Goal: Find specific page/section: Find specific page/section

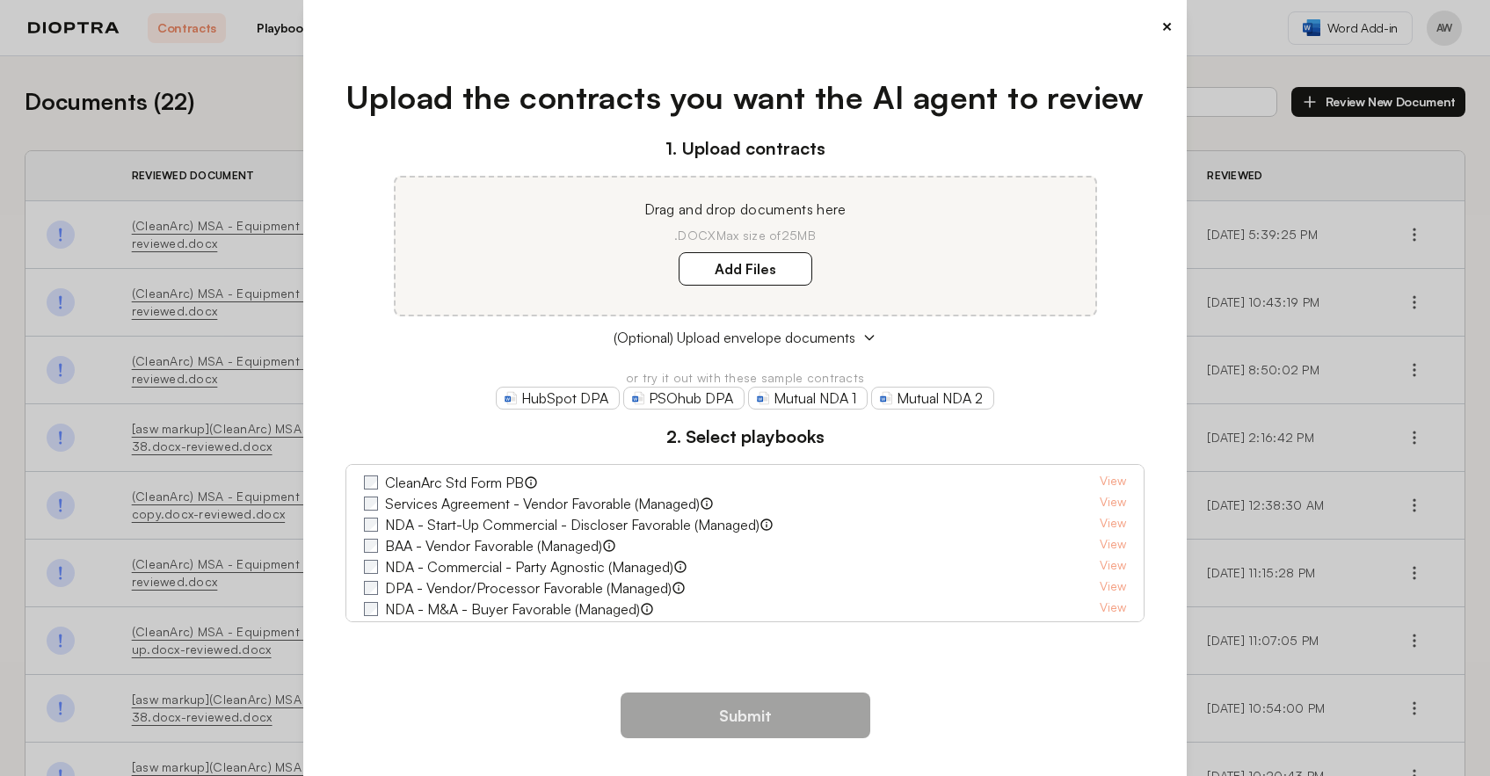
click at [1165, 29] on button "×" at bounding box center [1166, 26] width 11 height 25
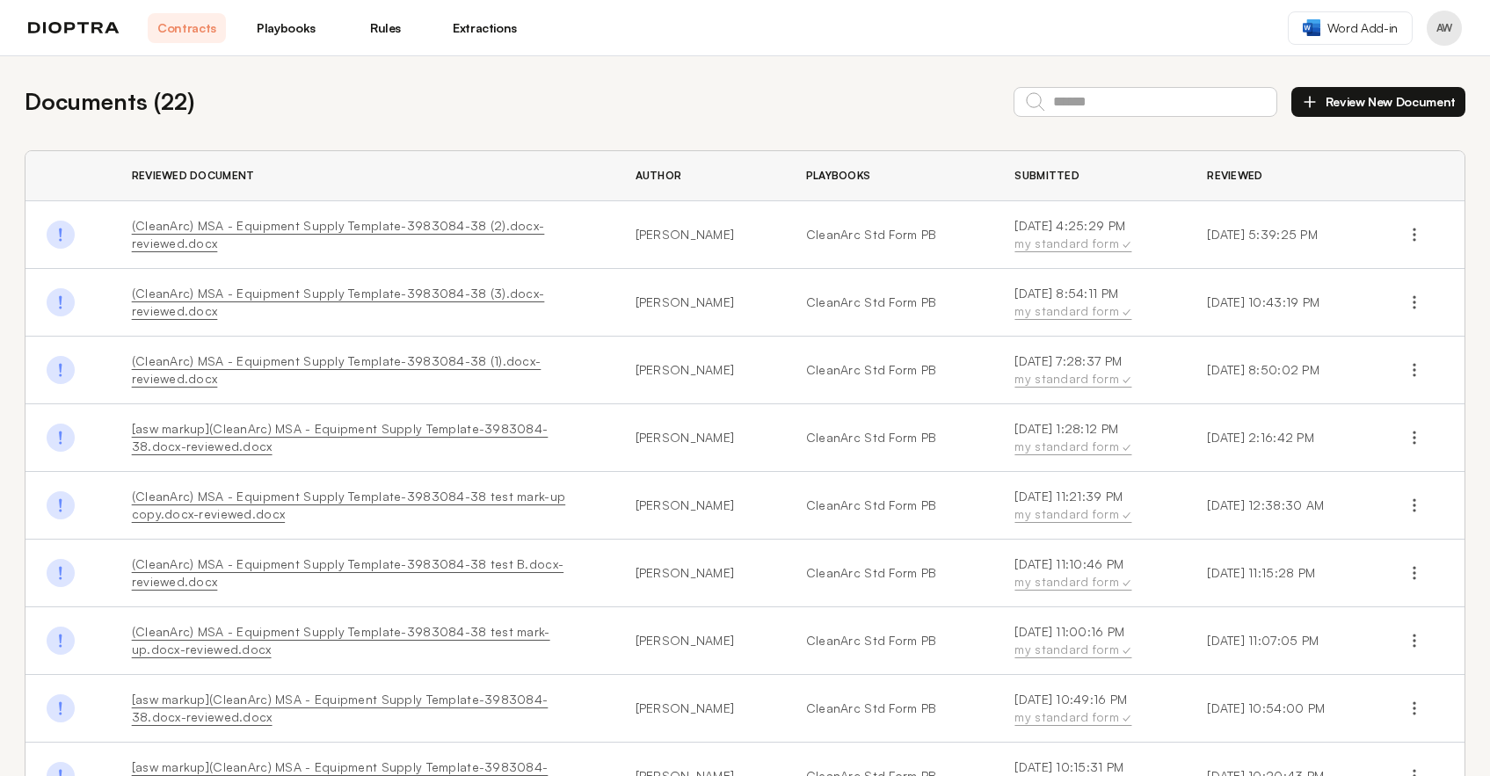
click at [298, 32] on link "Playbooks" at bounding box center [286, 28] width 78 height 30
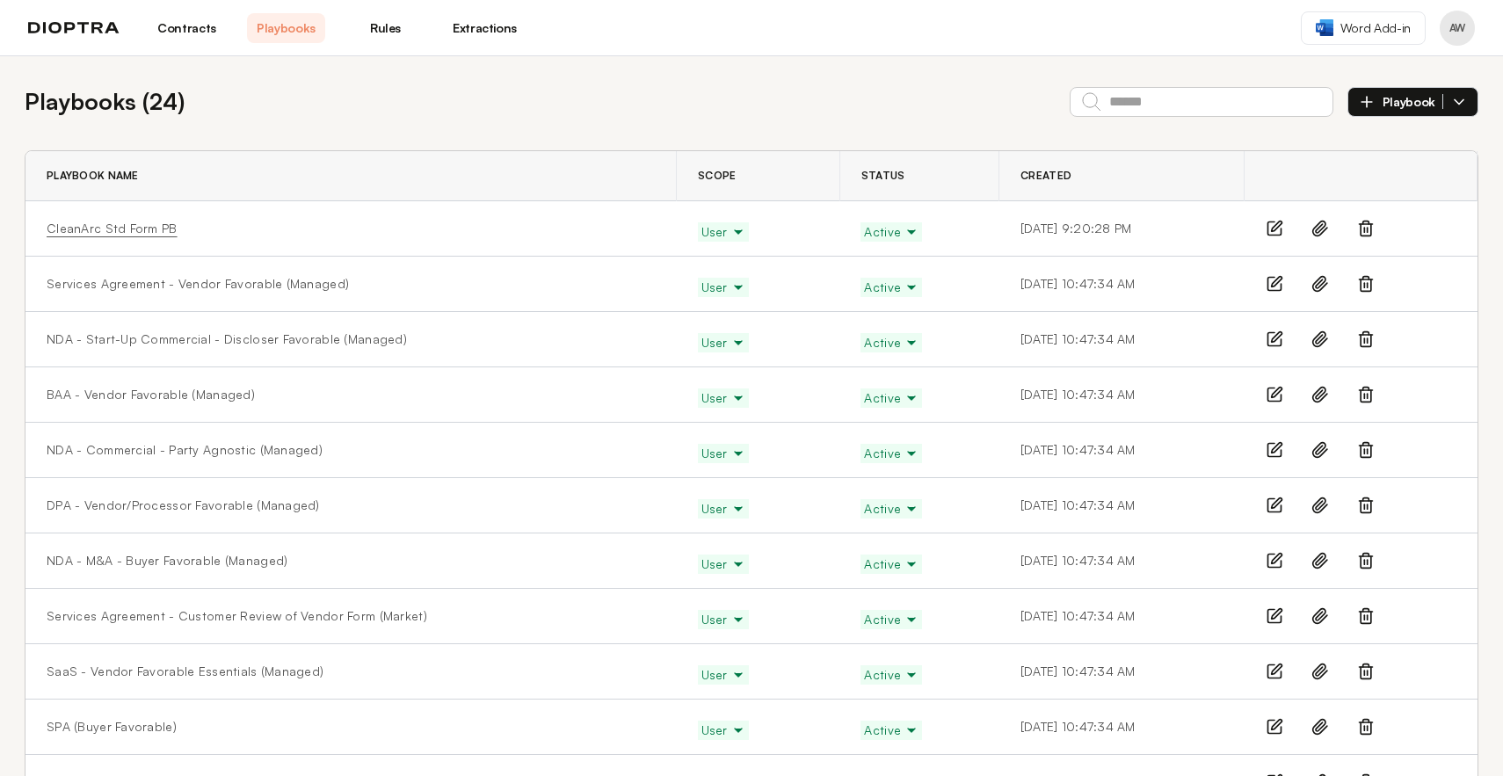
click at [129, 227] on link "CleanArc Std Form PB" at bounding box center [112, 229] width 131 height 18
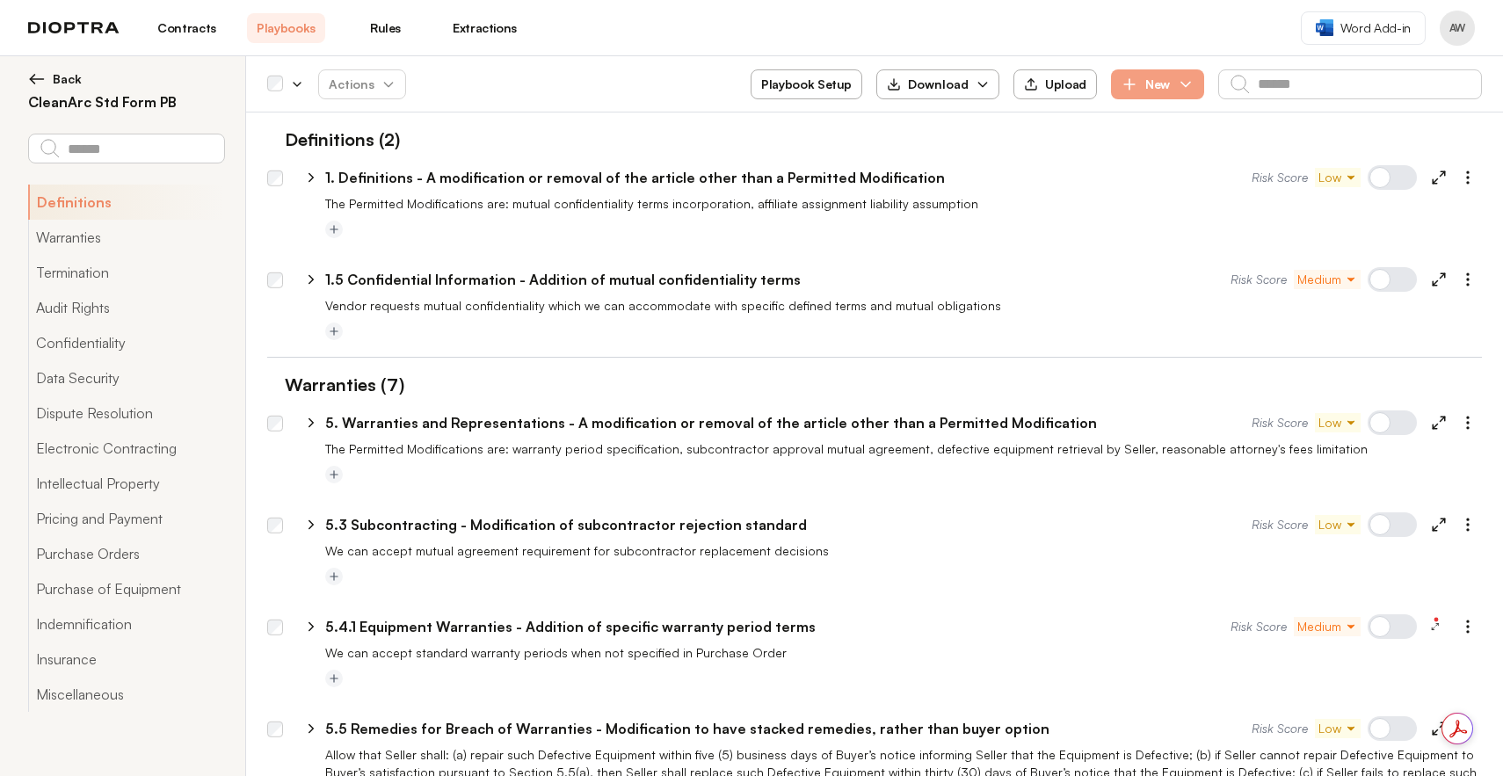
click at [309, 277] on icon at bounding box center [311, 280] width 4 height 8
select select "*******"
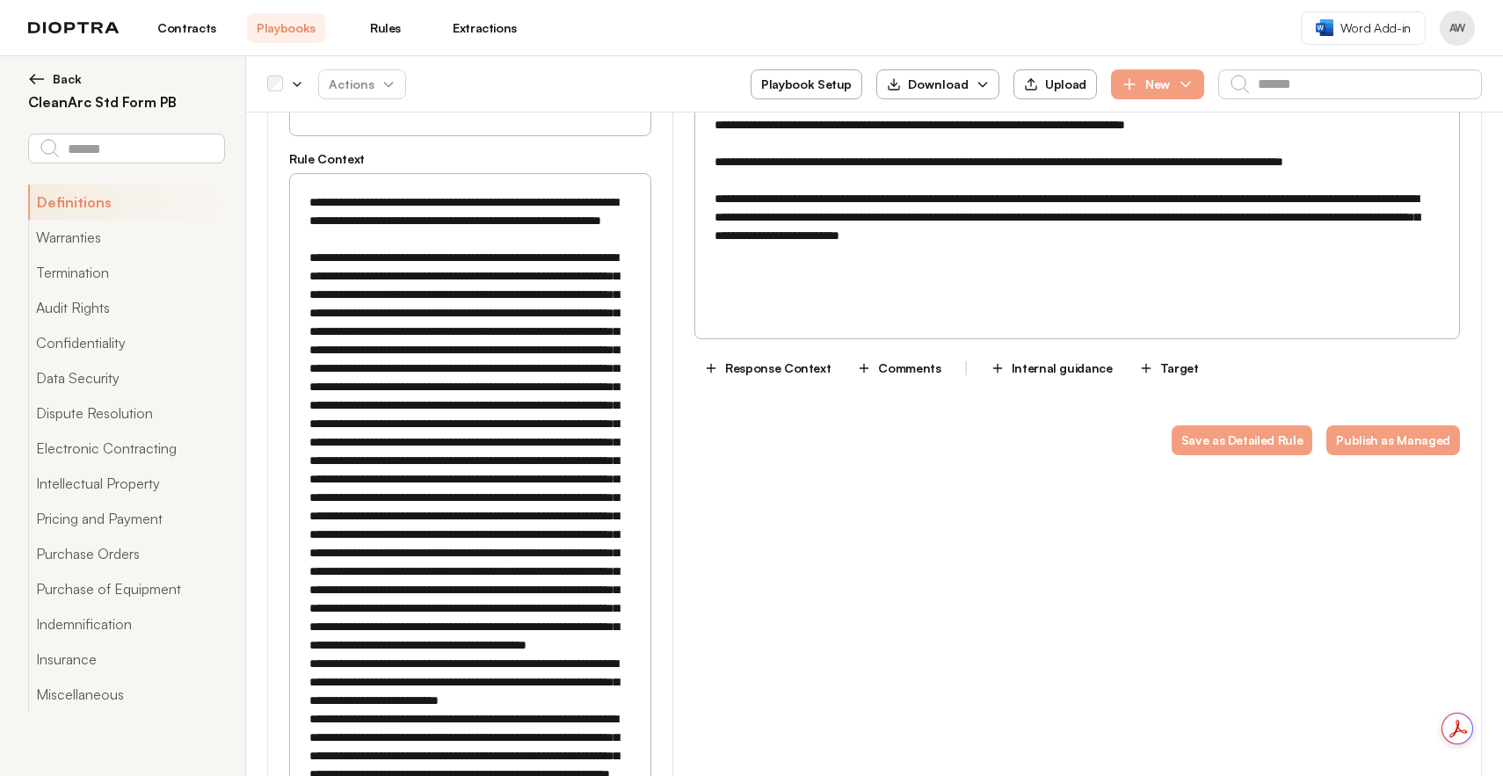
scroll to position [503, 0]
